Goal: Find specific page/section: Find specific page/section

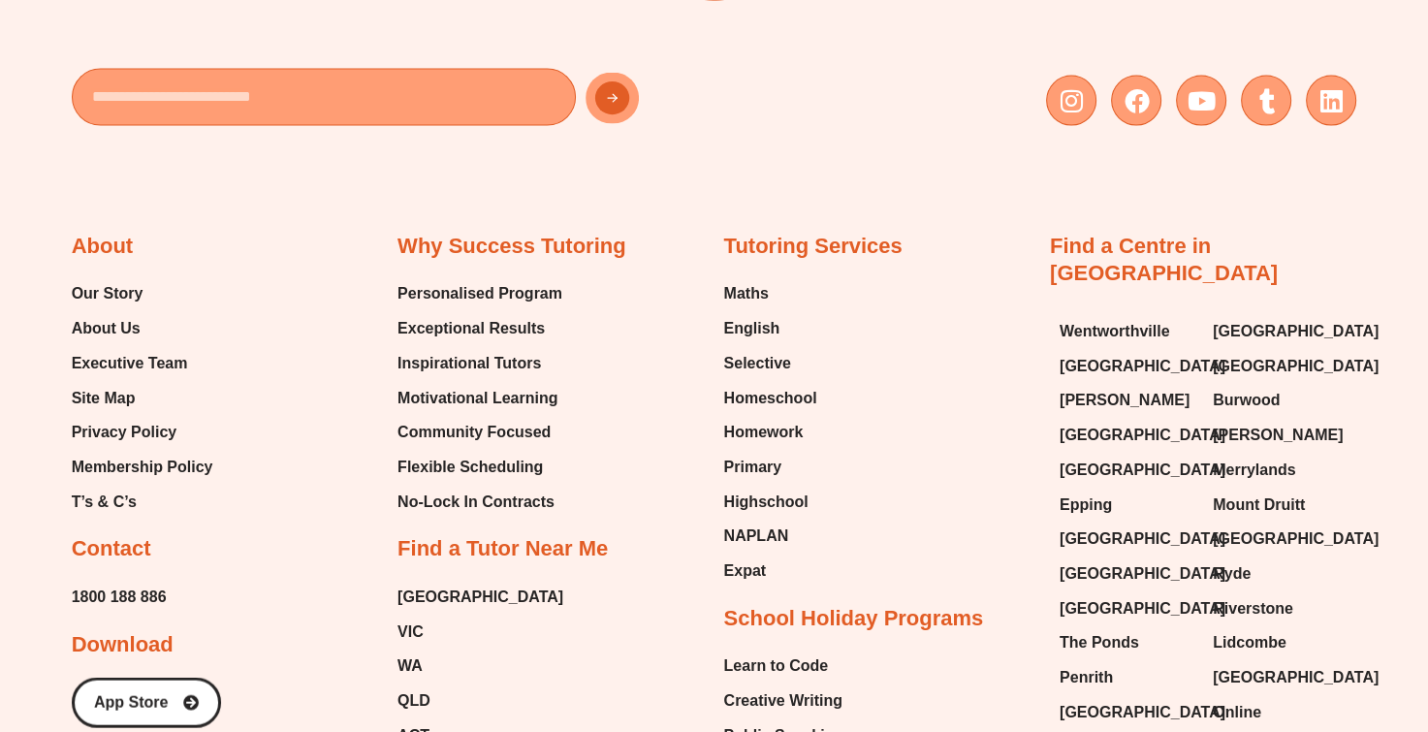
scroll to position [4119, 0]
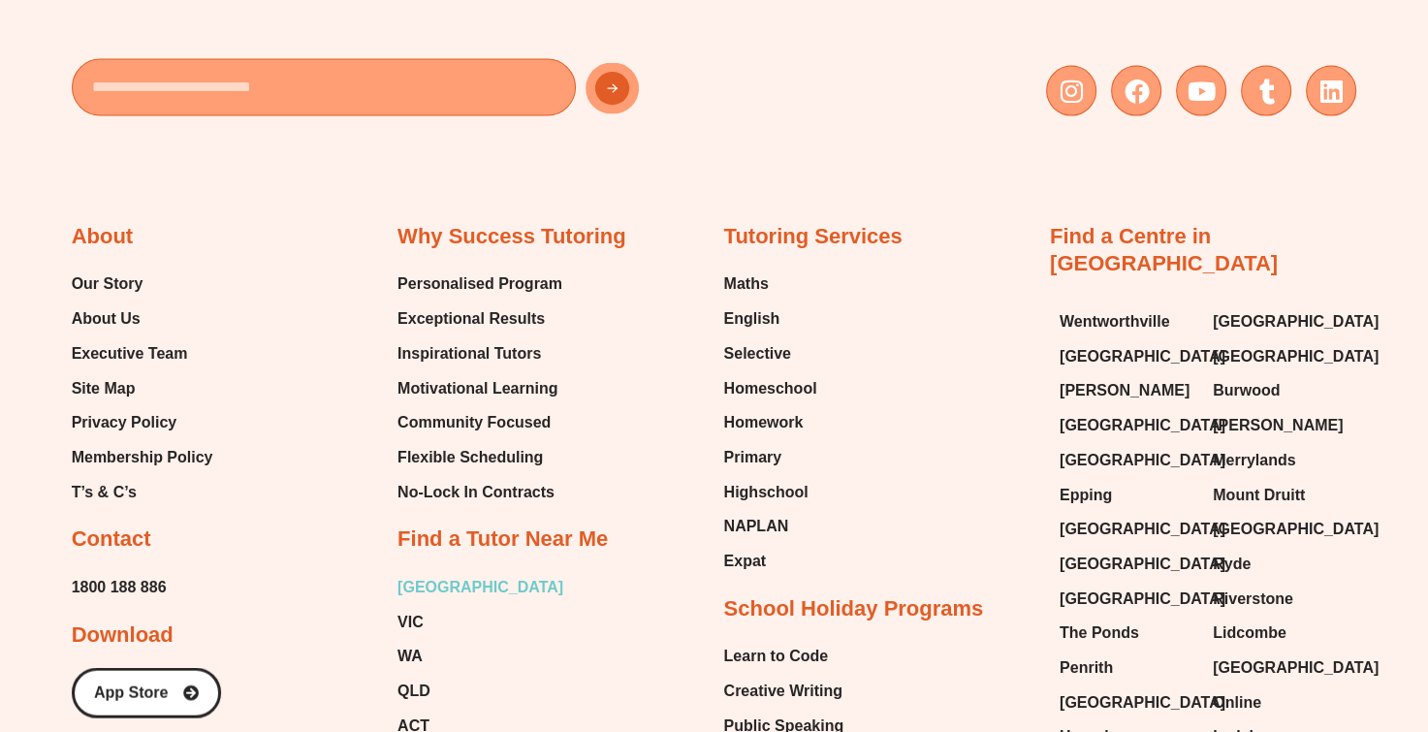
click at [408, 588] on span "[GEOGRAPHIC_DATA]" at bounding box center [480, 587] width 166 height 29
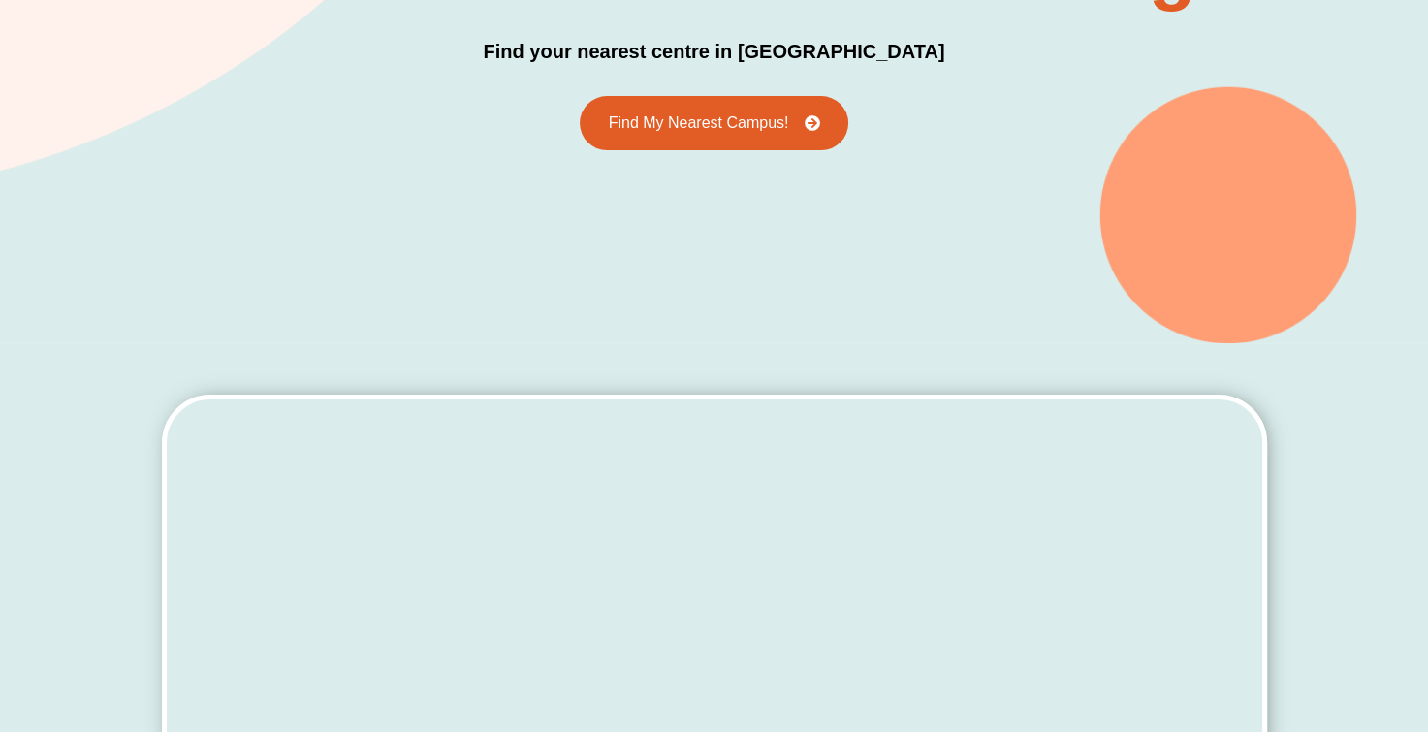
scroll to position [341, 0]
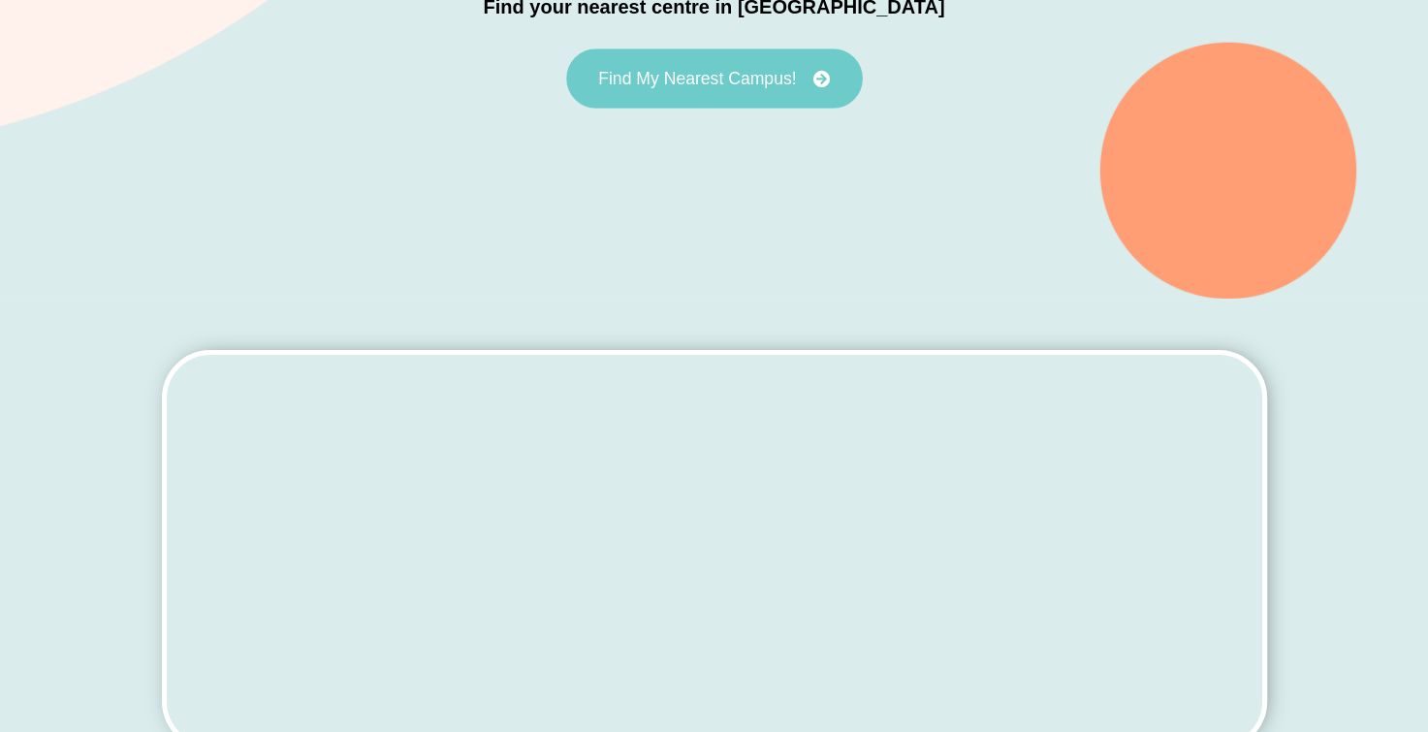
click at [694, 67] on link "Find My Nearest Campus!" at bounding box center [714, 78] width 297 height 60
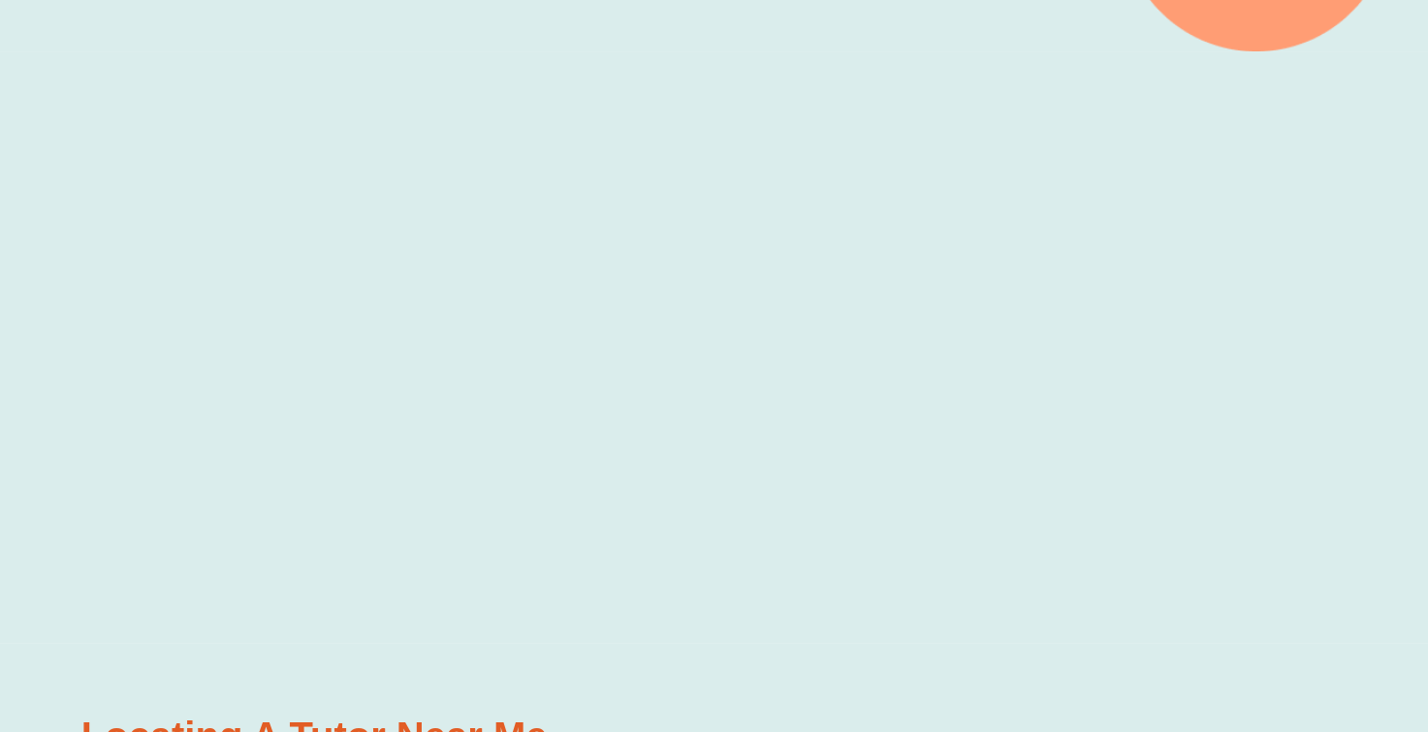
scroll to position [626, 0]
click at [120, 319] on div at bounding box center [714, 347] width 1428 height 591
